Goal: Task Accomplishment & Management: Use online tool/utility

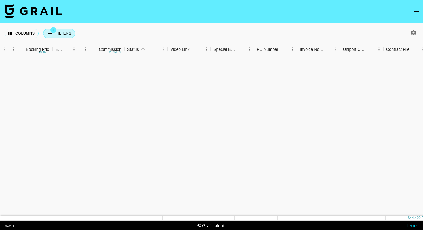
click at [67, 31] on button "1 Filters" at bounding box center [59, 33] width 32 height 9
select select "talentName"
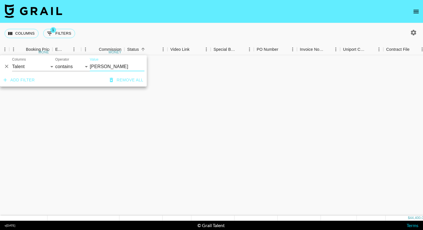
scroll to position [191, 377]
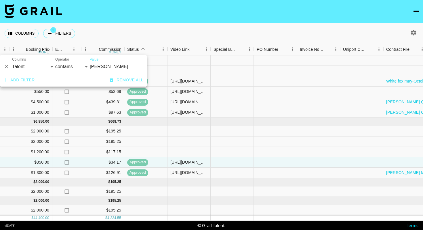
drag, startPoint x: 104, startPoint y: 69, endPoint x: 84, endPoint y: 67, distance: 20.8
click at [84, 67] on div "And Or Columns Grail Platform ID Airtable ID Talent Manager Client [PERSON_NAME…" at bounding box center [73, 64] width 147 height 18
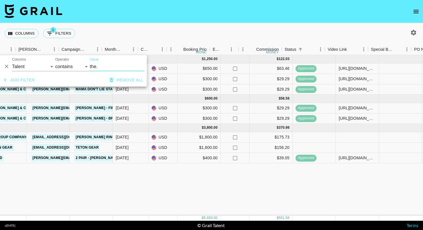
scroll to position [0, 241]
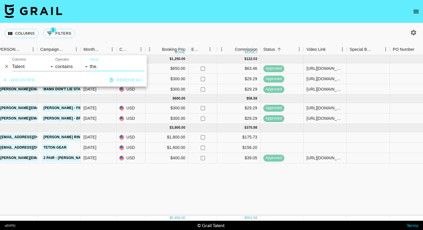
type input "the."
click at [173, 139] on div "$1,800.00" at bounding box center [166, 137] width 43 height 10
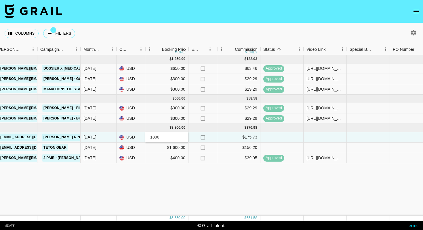
drag, startPoint x: 164, startPoint y: 138, endPoint x: 134, endPoint y: 134, distance: 30.5
click at [134, 134] on div "recNHv9erpX8xfyoR the.[PERSON_NAME] [PERSON_NAME][EMAIL_ADDRESS][DOMAIN_NAME] D…" at bounding box center [237, 137] width 956 height 10
type input "900"
click at [313, 135] on div at bounding box center [325, 137] width 43 height 10
click at [59, 33] on button "1 Filters" at bounding box center [59, 33] width 32 height 9
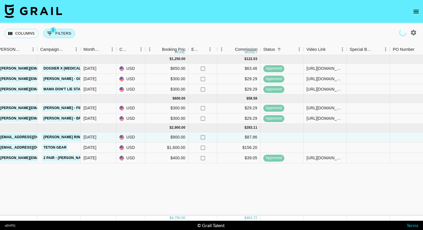
select select "talentName"
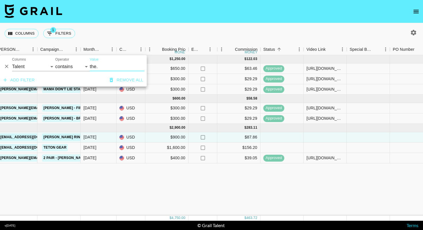
drag, startPoint x: 110, startPoint y: 68, endPoint x: 73, endPoint y: 63, distance: 37.8
click at [73, 63] on div "And Or Columns Grail Platform ID Airtable ID Talent Manager Client [PERSON_NAME…" at bounding box center [73, 64] width 147 height 18
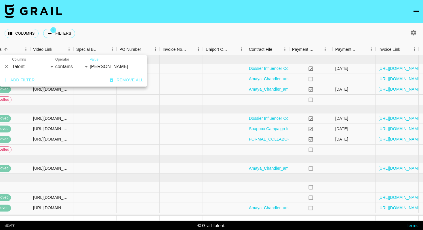
scroll to position [0, 533]
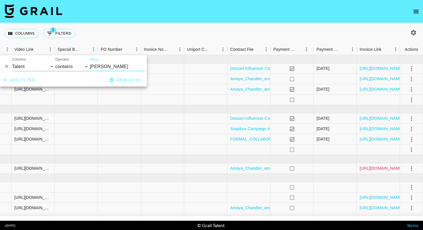
type input "[PERSON_NAME]"
click at [389, 169] on link "[URL][DOMAIN_NAME]" at bounding box center [382, 168] width 44 height 6
